Goal: Task Accomplishment & Management: Manage account settings

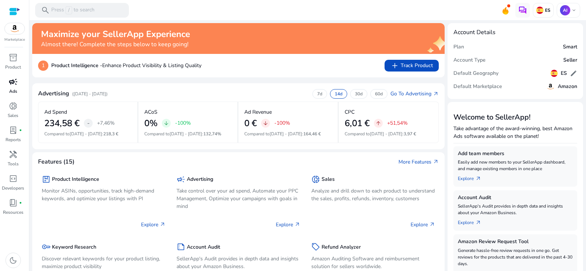
click at [19, 88] on link "campaign Ads" at bounding box center [13, 88] width 26 height 24
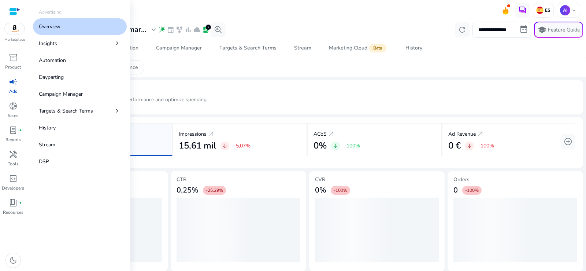
click at [56, 24] on p "Overview" at bounding box center [50, 27] width 22 height 8
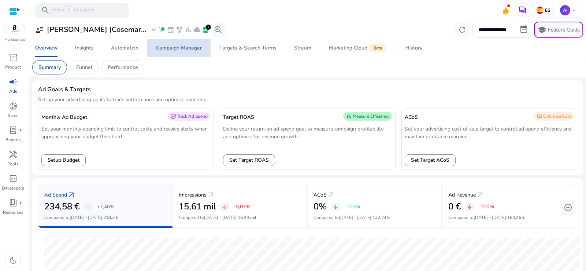
click at [163, 45] on div "Campaign Manager" at bounding box center [179, 47] width 46 height 5
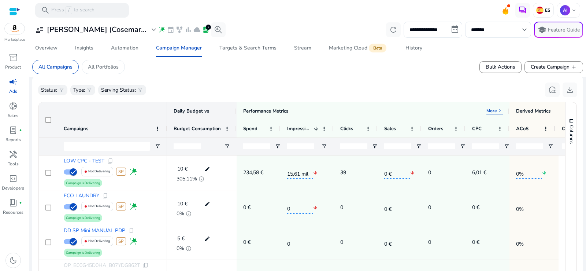
scroll to position [269, 0]
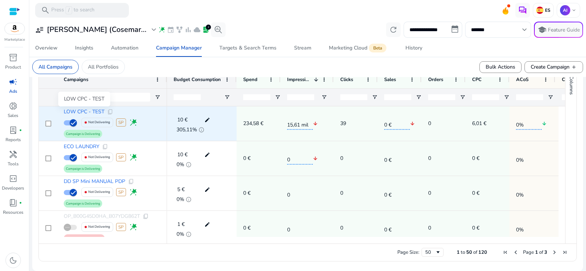
click at [81, 111] on span "LOW CPC - TEST" at bounding box center [84, 111] width 41 height 5
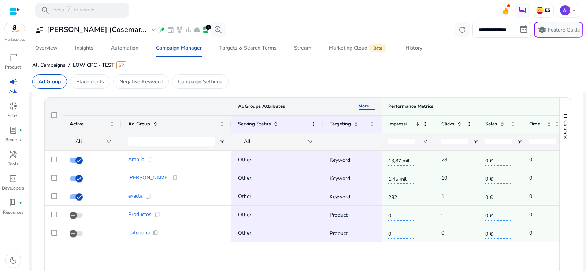
click at [371, 104] on span "keyboard_arrow_right" at bounding box center [372, 106] width 6 height 6
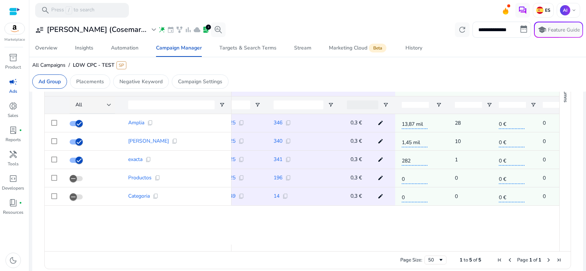
scroll to position [0, 162]
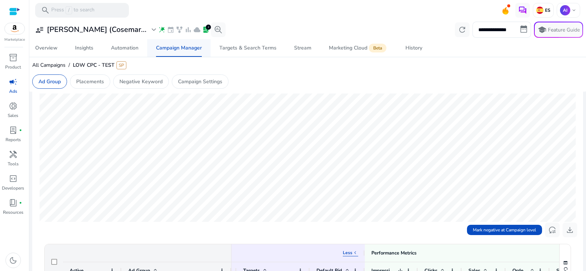
click at [182, 49] on div "Campaign Manager" at bounding box center [179, 47] width 46 height 5
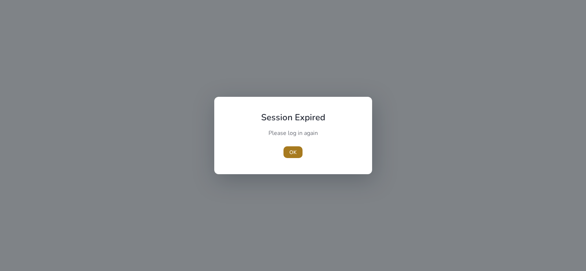
click at [291, 151] on span "OK" at bounding box center [292, 152] width 7 height 8
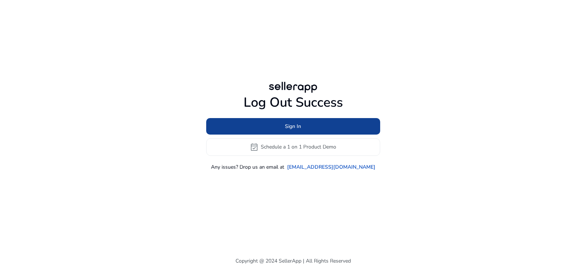
click at [297, 128] on span "Sign In" at bounding box center [293, 126] width 16 height 8
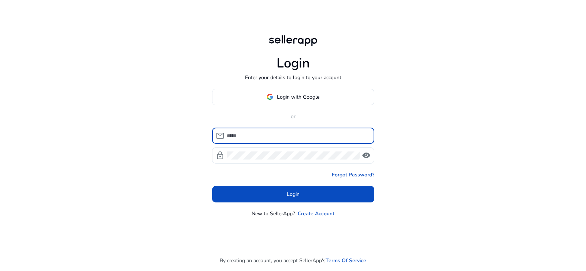
type input "**********"
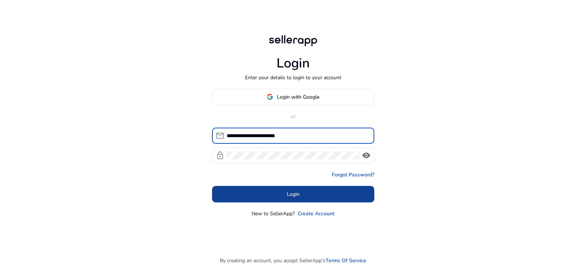
click at [292, 197] on span "Login" at bounding box center [293, 194] width 13 height 8
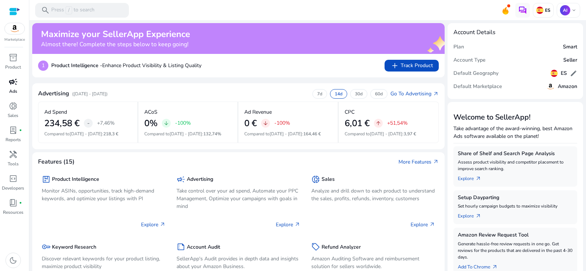
click at [11, 86] on span "campaign" at bounding box center [13, 81] width 9 height 9
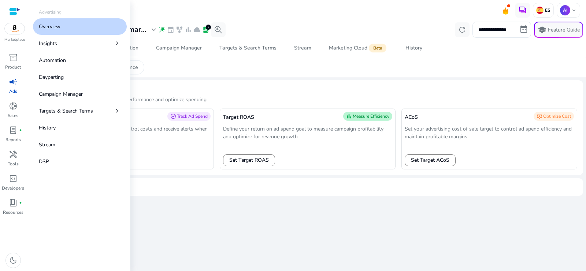
click at [60, 20] on link "Overview" at bounding box center [80, 26] width 94 height 16
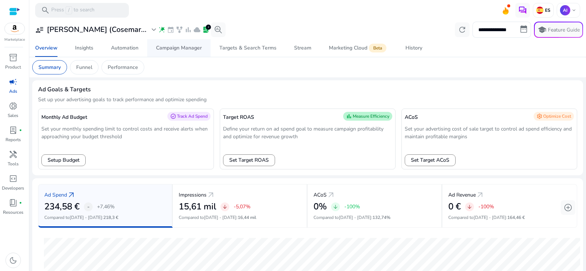
click at [175, 48] on div "Campaign Manager" at bounding box center [179, 47] width 46 height 5
